Goal: Navigation & Orientation: Go to known website

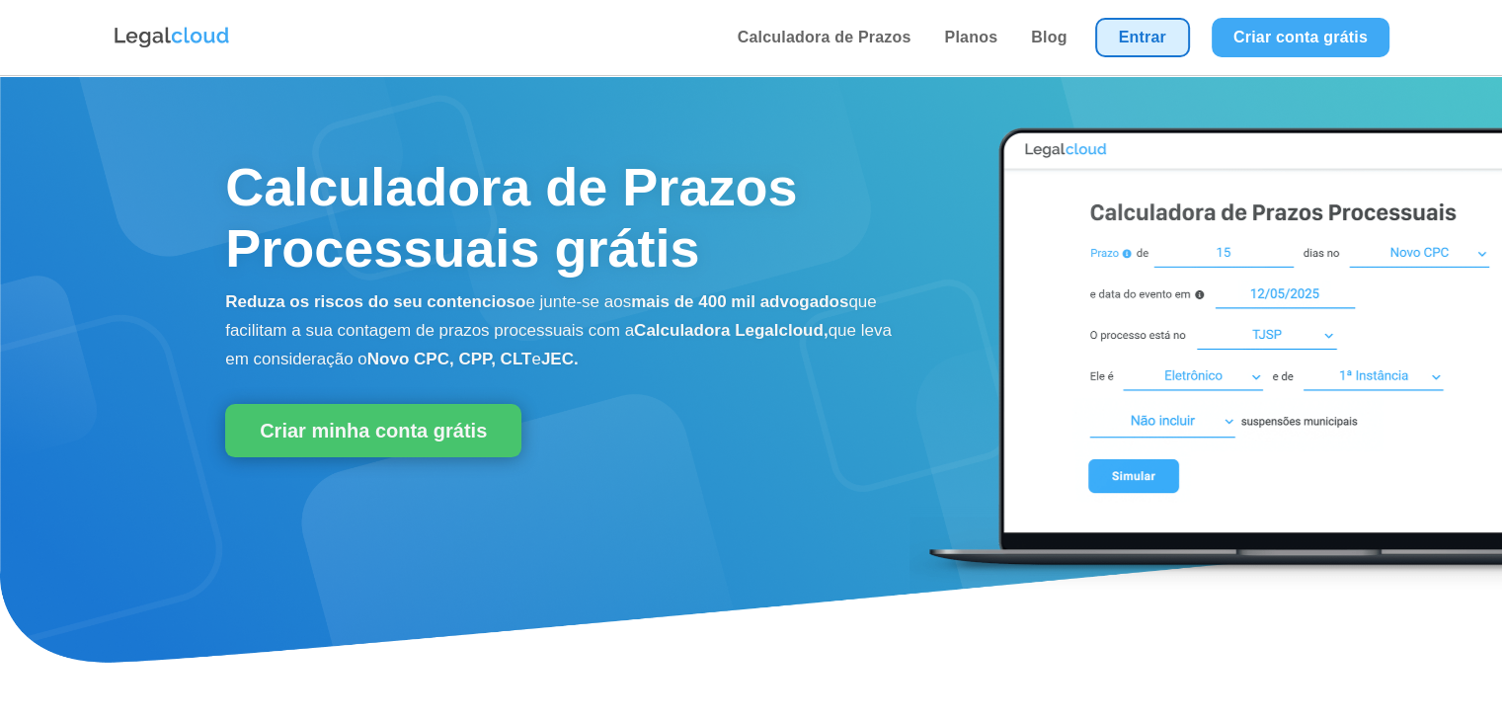
click at [1153, 24] on link "Entrar" at bounding box center [1142, 37] width 95 height 39
click at [1129, 39] on link "Entrar" at bounding box center [1142, 37] width 95 height 39
click at [1141, 42] on link "Entrar" at bounding box center [1142, 37] width 95 height 39
